Goal: Information Seeking & Learning: Learn about a topic

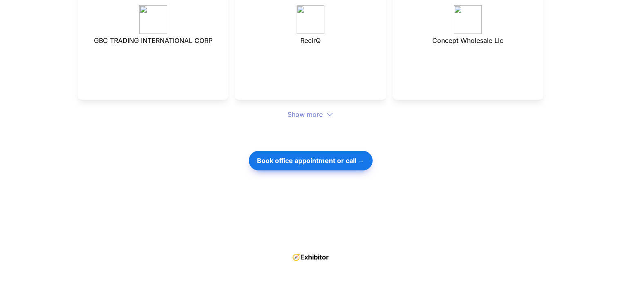
scroll to position [2968, 0]
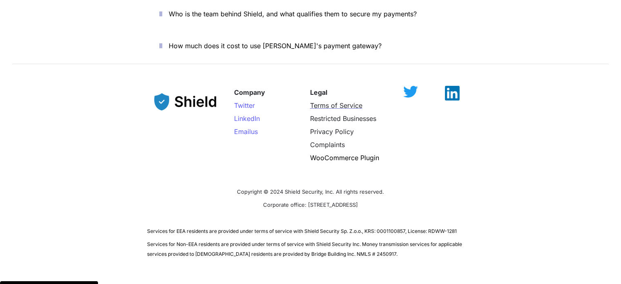
click at [337, 101] on span "Terms of Service" at bounding box center [336, 105] width 52 height 8
click at [332, 128] on span "Privacy Policy" at bounding box center [332, 132] width 44 height 8
drag, startPoint x: 285, startPoint y: 163, endPoint x: 333, endPoint y: 164, distance: 48.2
click at [333, 188] on span "Copyright © 2024 Shield Security, Inc. All rights reserved." at bounding box center [310, 191] width 147 height 7
copy span "Shield Security, Inc"
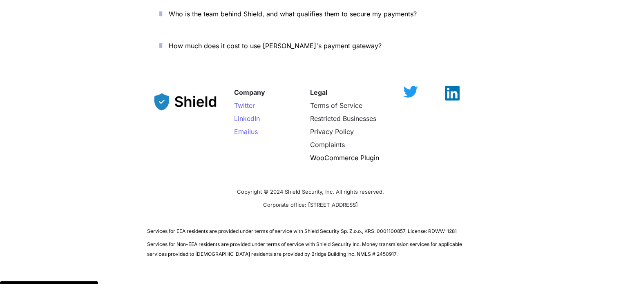
click at [453, 185] on p "Copyright © 2024 Shield Security, Inc. All rights reserved." at bounding box center [310, 191] width 327 height 13
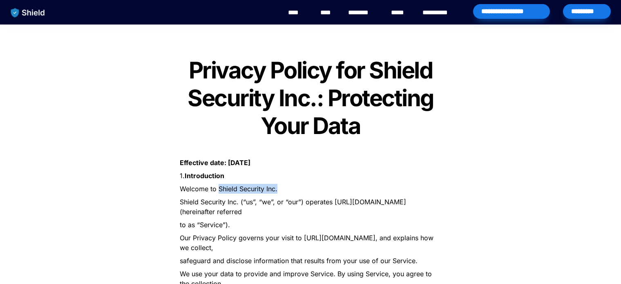
drag, startPoint x: 219, startPoint y: 188, endPoint x: 326, endPoint y: 189, distance: 107.1
click at [326, 189] on p "Welcome to Shield Security Inc." at bounding box center [311, 188] width 286 height 13
copy span "Shield Security Inc."
